Goal: Navigation & Orientation: Find specific page/section

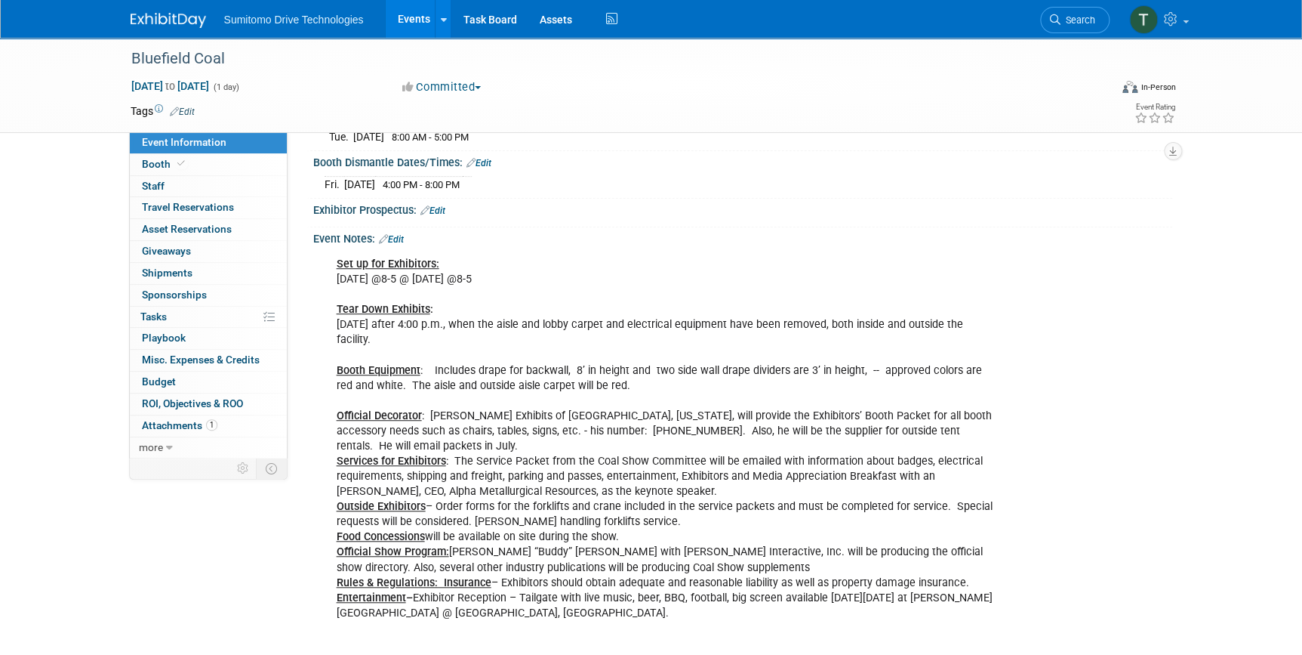
click at [1244, 324] on div "Bluefield Coal [DATE] to [DATE] (1 day) [DATE] to [DATE] Committed Committed Co…" at bounding box center [651, 289] width 1302 height 1054
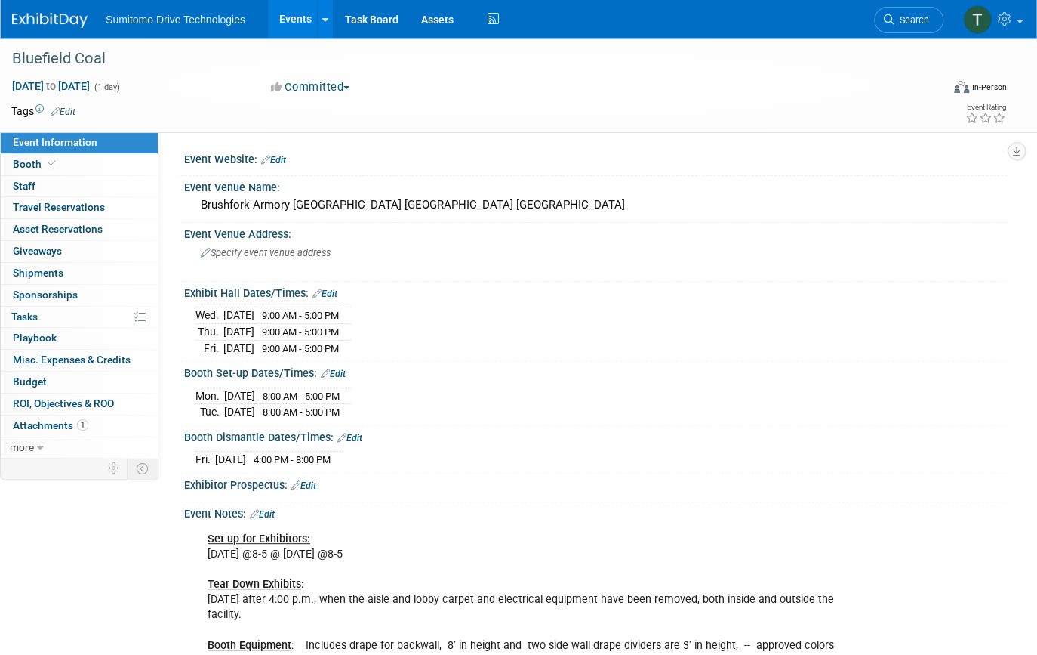
click at [294, 23] on link "Events" at bounding box center [295, 19] width 55 height 38
